Goal: Check status: Check status

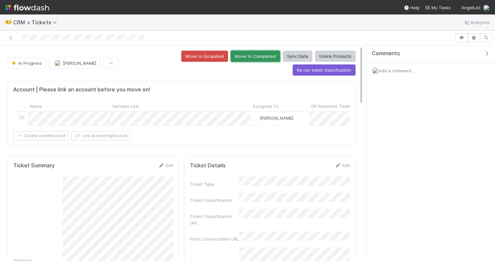
click at [230, 55] on button "Move to Completed" at bounding box center [254, 56] width 49 height 11
click at [230, 57] on button "Move to Completed" at bounding box center [254, 56] width 49 height 11
